Goal: Check status: Check status

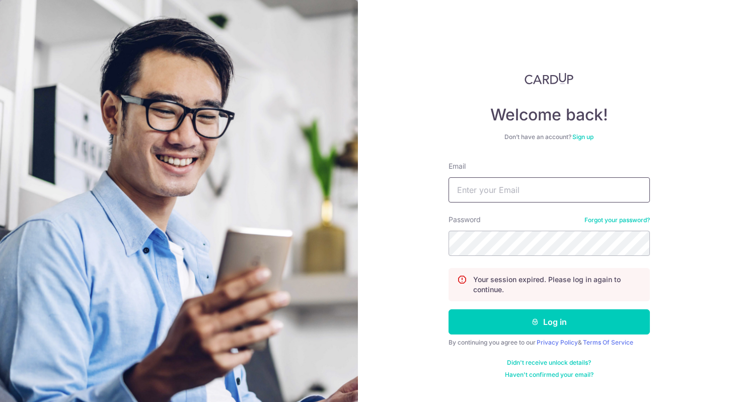
click at [519, 197] on input "Email" at bounding box center [548, 189] width 201 height 25
type input "[DOMAIN_NAME][EMAIL_ADDRESS][DOMAIN_NAME]"
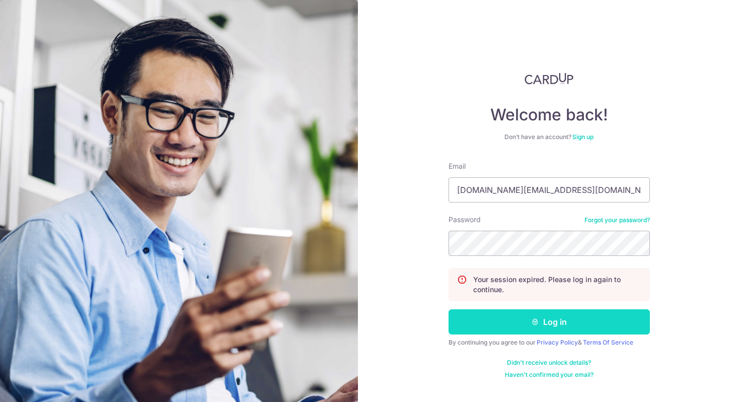
click at [524, 316] on button "Log in" at bounding box center [548, 321] width 201 height 25
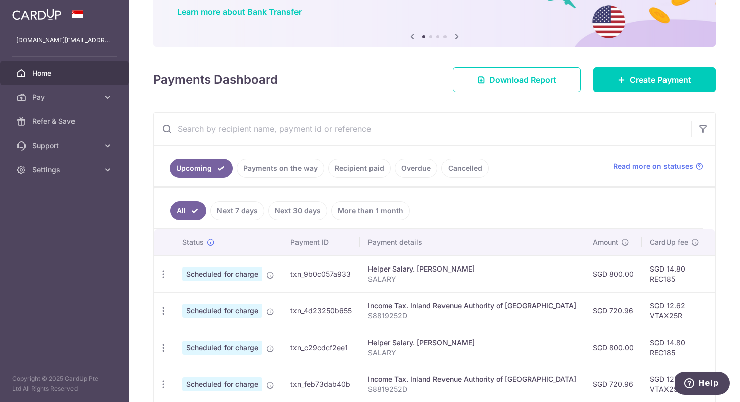
scroll to position [83, 0]
click at [462, 161] on link "Cancelled" at bounding box center [464, 167] width 47 height 19
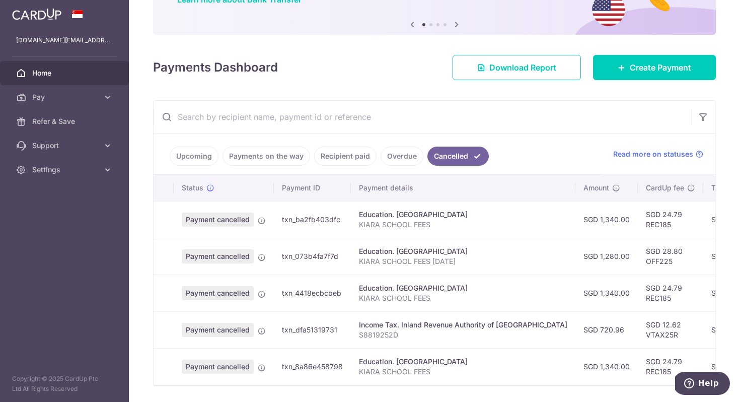
scroll to position [126, 0]
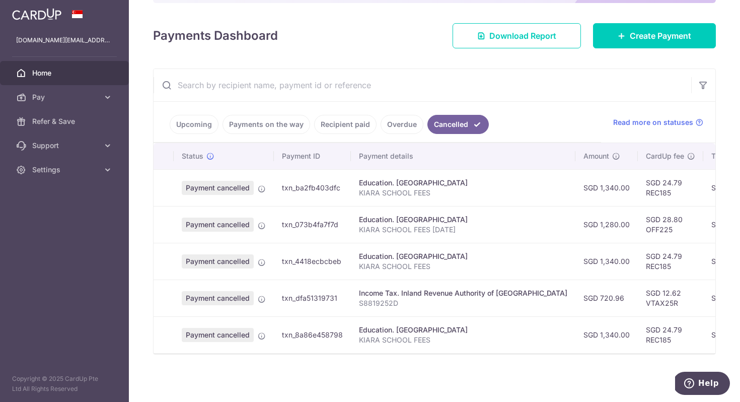
click at [400, 126] on link "Overdue" at bounding box center [402, 124] width 43 height 19
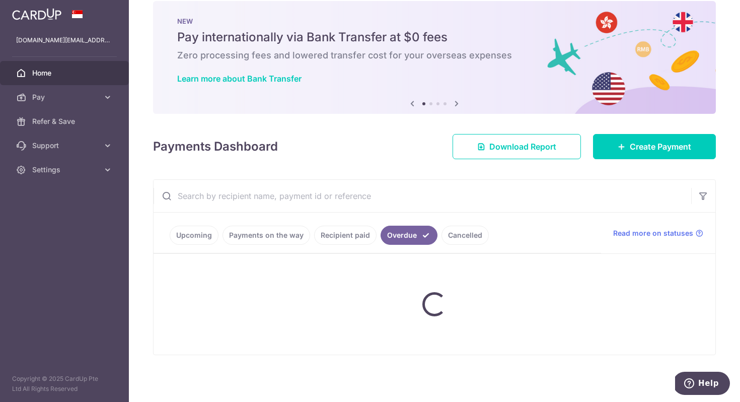
scroll to position [0, 0]
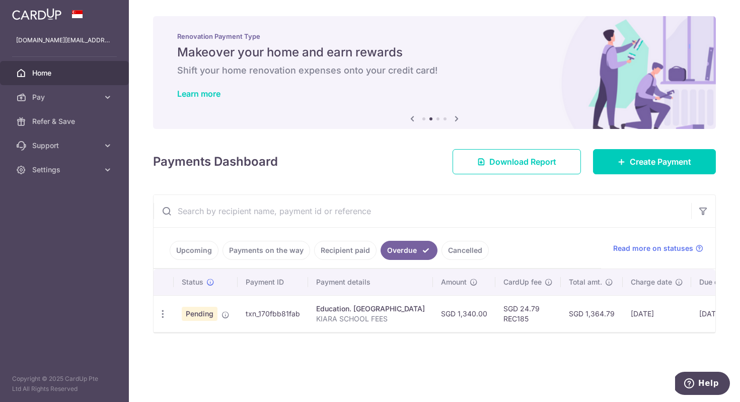
click at [351, 249] on link "Recipient paid" at bounding box center [345, 250] width 62 height 19
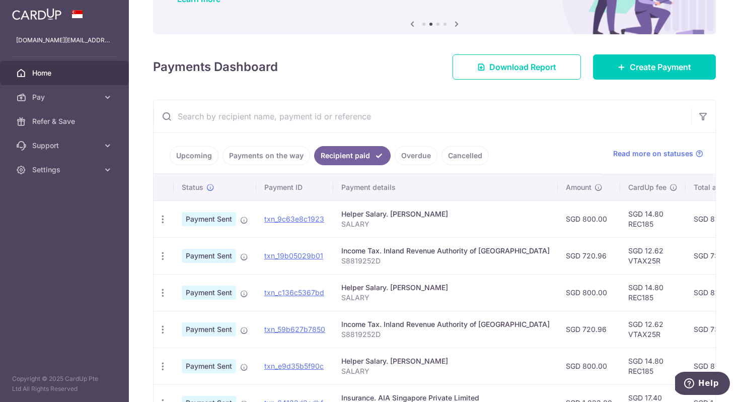
click at [276, 156] on link "Payments on the way" at bounding box center [266, 155] width 88 height 19
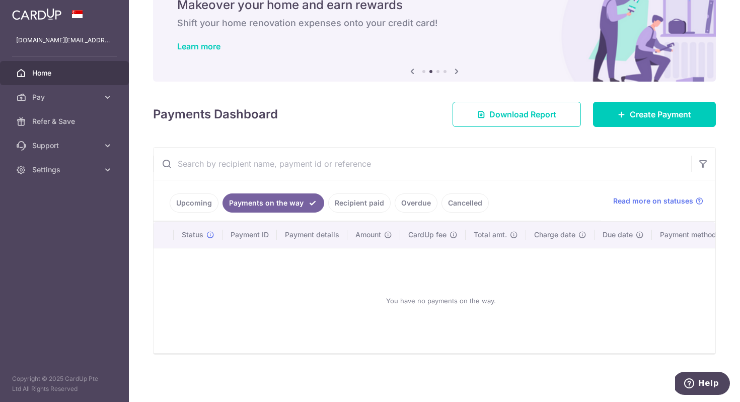
click at [369, 202] on link "Recipient paid" at bounding box center [359, 202] width 62 height 19
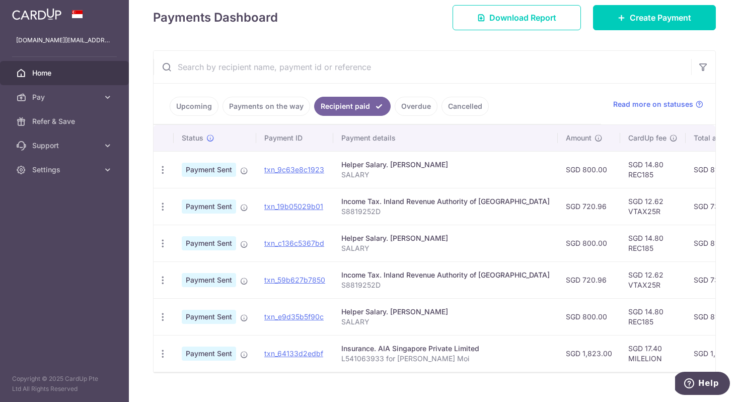
scroll to position [163, 0]
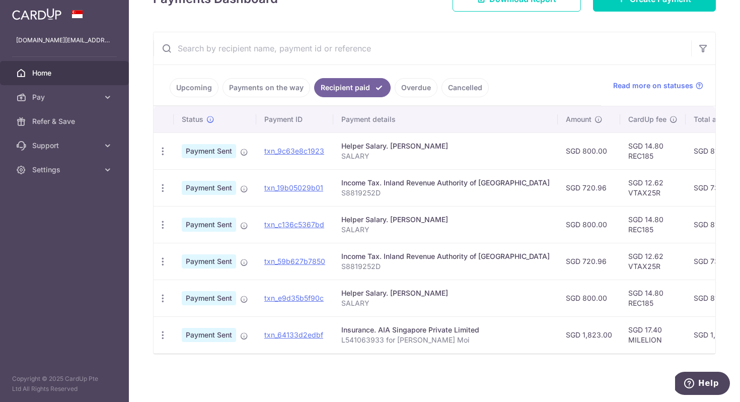
click at [189, 91] on link "Upcoming" at bounding box center [194, 87] width 49 height 19
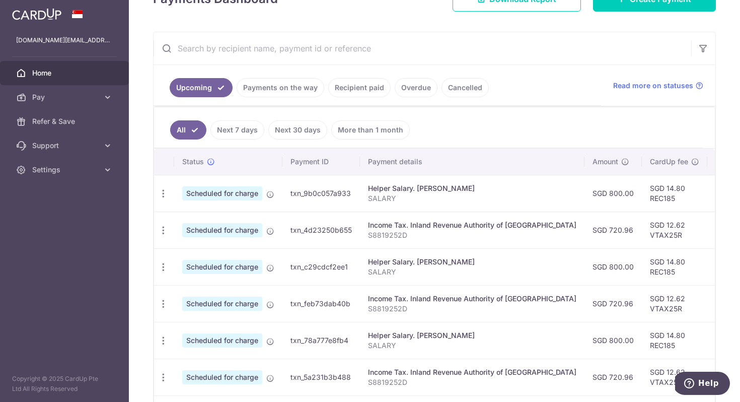
click at [291, 40] on input "text" at bounding box center [423, 48] width 538 height 32
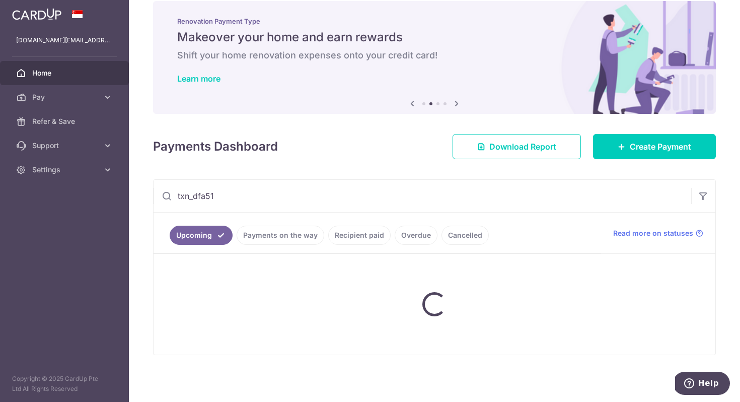
scroll to position [90, 0]
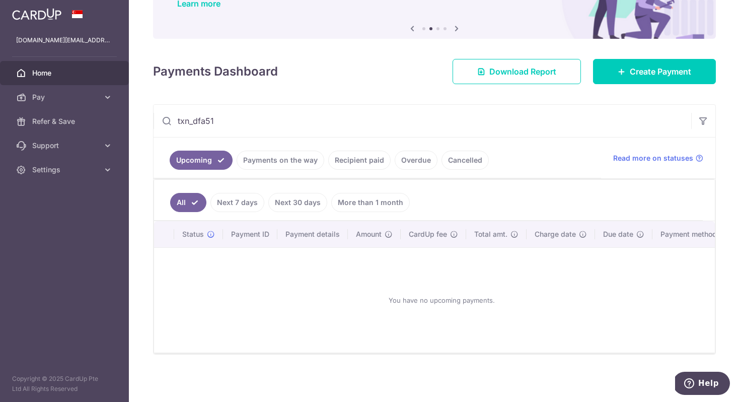
type input "txn_dfa513"
click at [258, 123] on input "txn_dfa513" at bounding box center [423, 121] width 538 height 32
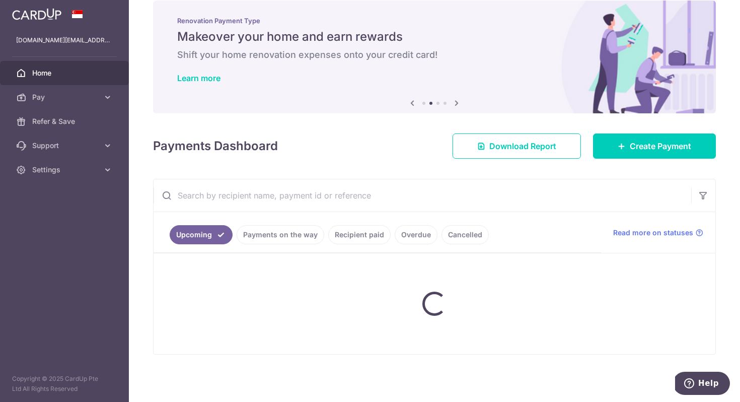
scroll to position [15, 0]
click at [465, 247] on ul "Upcoming Payments on the way Recipient paid Overdue Cancelled" at bounding box center [377, 232] width 447 height 41
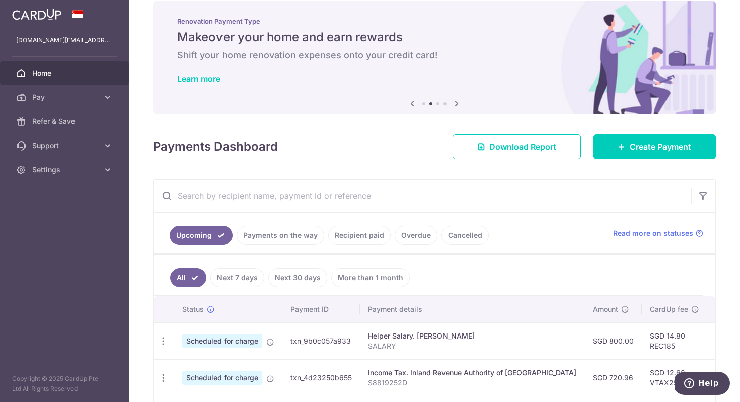
click at [468, 238] on link "Cancelled" at bounding box center [464, 234] width 47 height 19
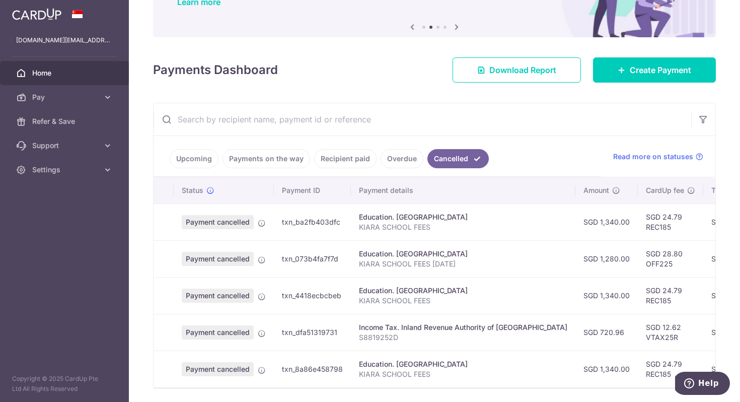
scroll to position [126, 0]
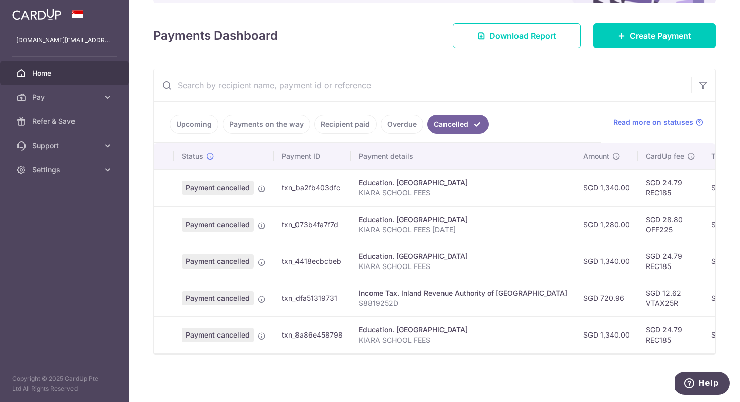
drag, startPoint x: 321, startPoint y: 297, endPoint x: 343, endPoint y: 297, distance: 22.1
click at [343, 297] on td "txn_dfa51319731" at bounding box center [312, 297] width 77 height 37
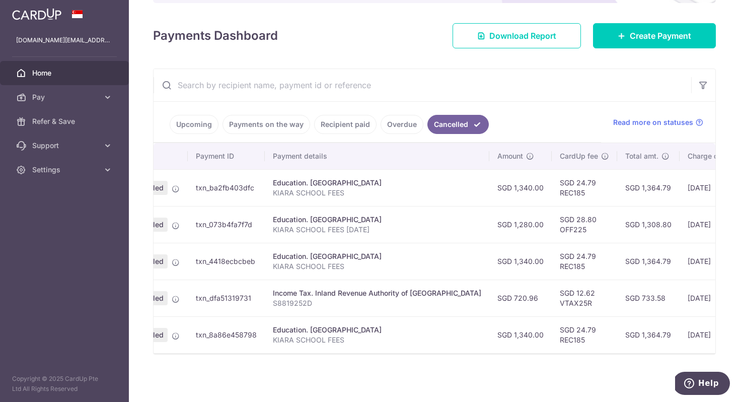
scroll to position [0, 0]
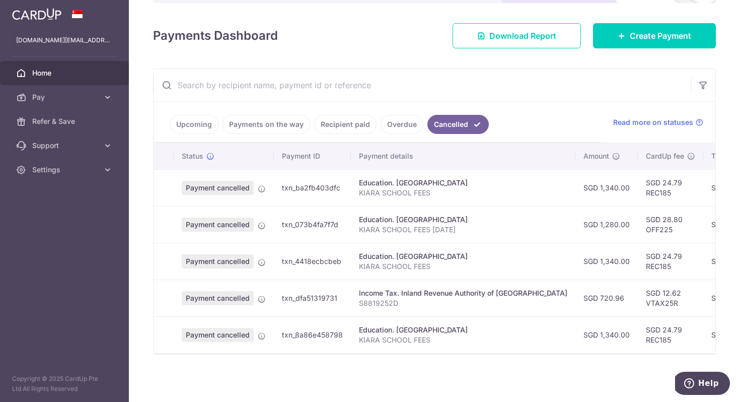
click at [188, 123] on link "Upcoming" at bounding box center [194, 124] width 49 height 19
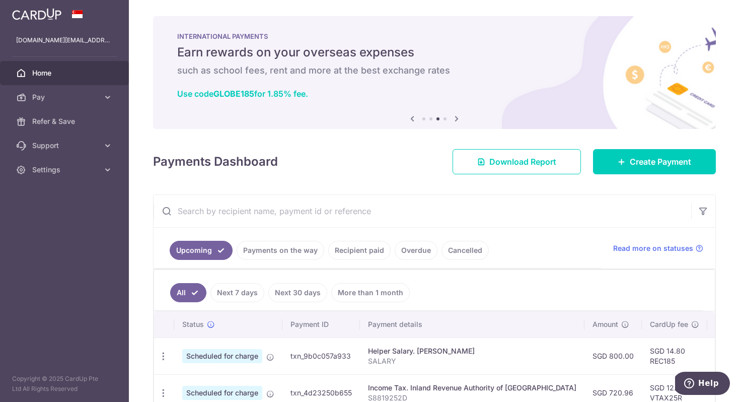
click at [460, 247] on link "Cancelled" at bounding box center [464, 250] width 47 height 19
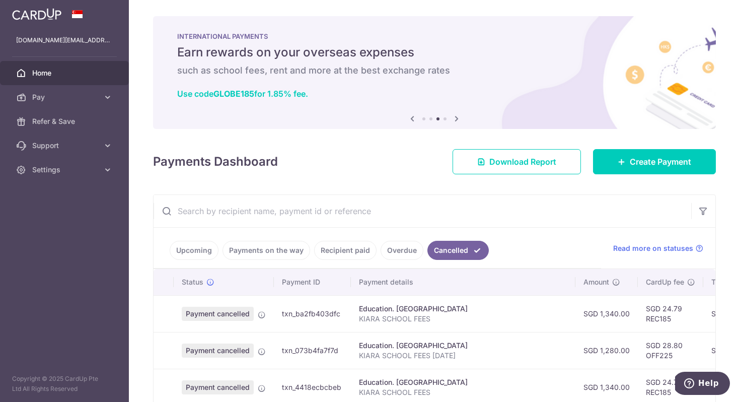
scroll to position [126, 0]
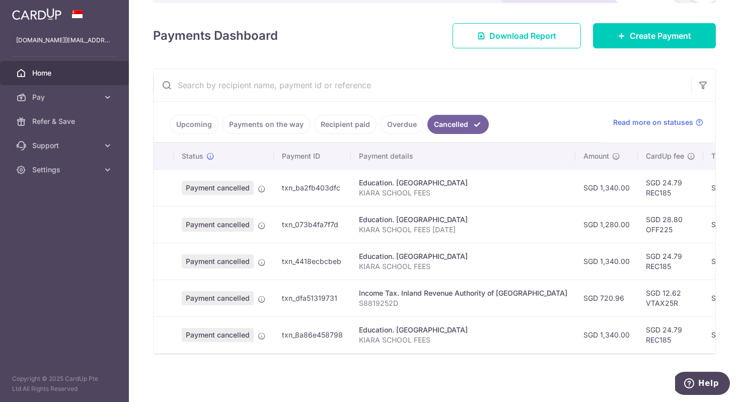
click at [230, 297] on span "Payment cancelled" at bounding box center [218, 298] width 72 height 14
click at [262, 299] on icon at bounding box center [262, 299] width 8 height 8
click at [190, 302] on span "Payment cancelled" at bounding box center [218, 298] width 72 height 14
click at [170, 297] on td at bounding box center [164, 297] width 20 height 37
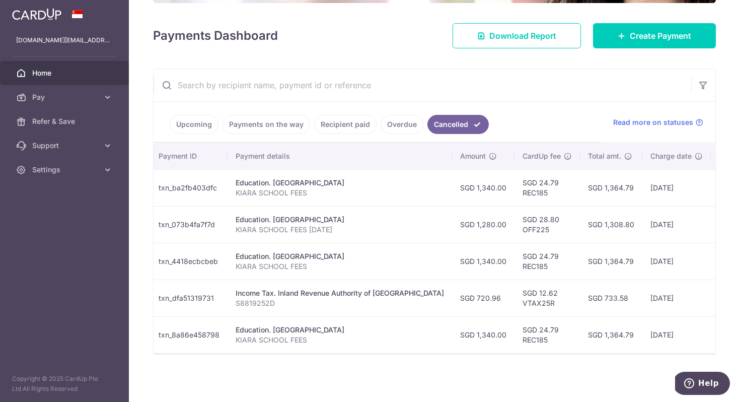
scroll to position [0, 210]
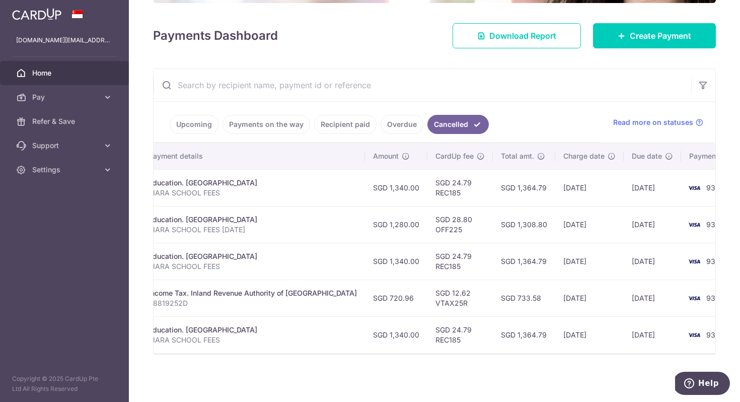
drag, startPoint x: 638, startPoint y: 295, endPoint x: 587, endPoint y: 298, distance: 51.4
click at [624, 298] on td "[DATE]" at bounding box center [652, 297] width 57 height 37
click at [624, 305] on td "[DATE]" at bounding box center [652, 297] width 57 height 37
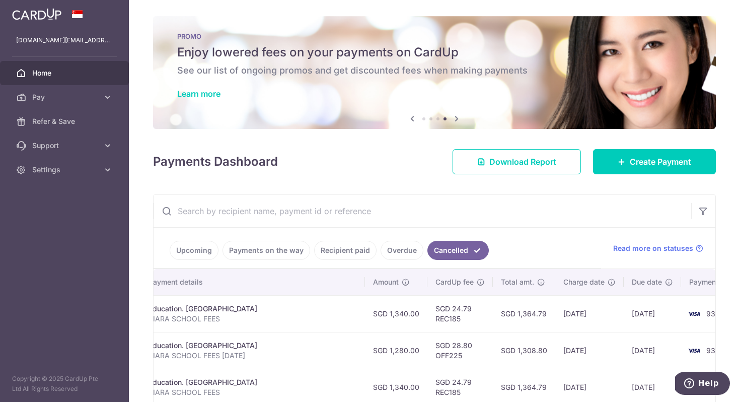
scroll to position [126, 0]
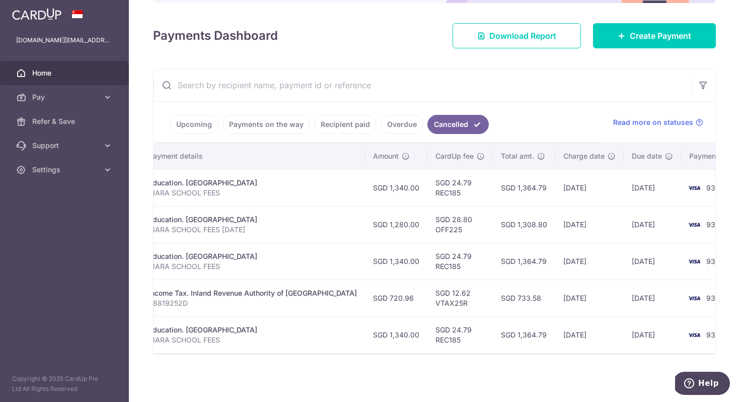
drag, startPoint x: 504, startPoint y: 299, endPoint x: 471, endPoint y: 298, distance: 33.7
click at [493, 298] on td "SGD 733.58" at bounding box center [524, 297] width 62 height 37
drag, startPoint x: 435, startPoint y: 301, endPoint x: 394, endPoint y: 292, distance: 42.3
click at [427, 292] on td "SGD 12.62 VTAX25R" at bounding box center [459, 297] width 65 height 37
